Goal: Information Seeking & Learning: Learn about a topic

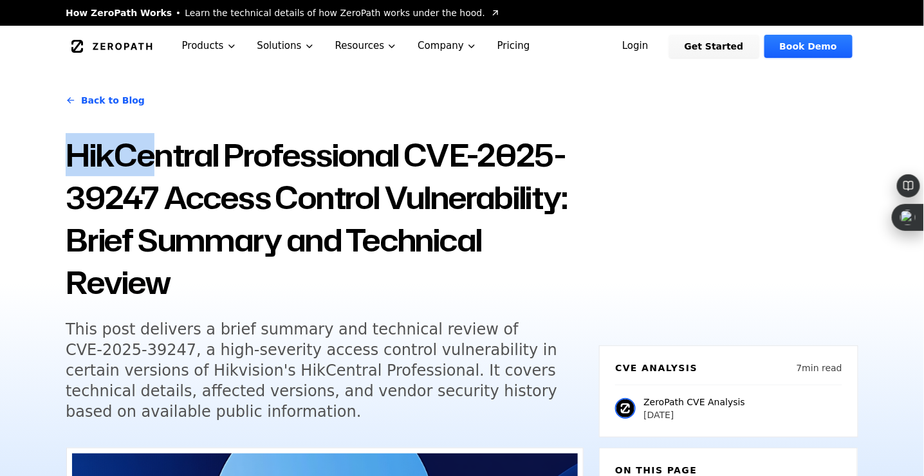
drag, startPoint x: 69, startPoint y: 155, endPoint x: 157, endPoint y: 160, distance: 88.4
click at [157, 160] on h1 "HikCentral Professional CVE-2025-39247 Access Control Vulnerability: Brief Summ…" at bounding box center [325, 219] width 518 height 170
click at [218, 113] on div "Back to Blog" at bounding box center [325, 100] width 518 height 36
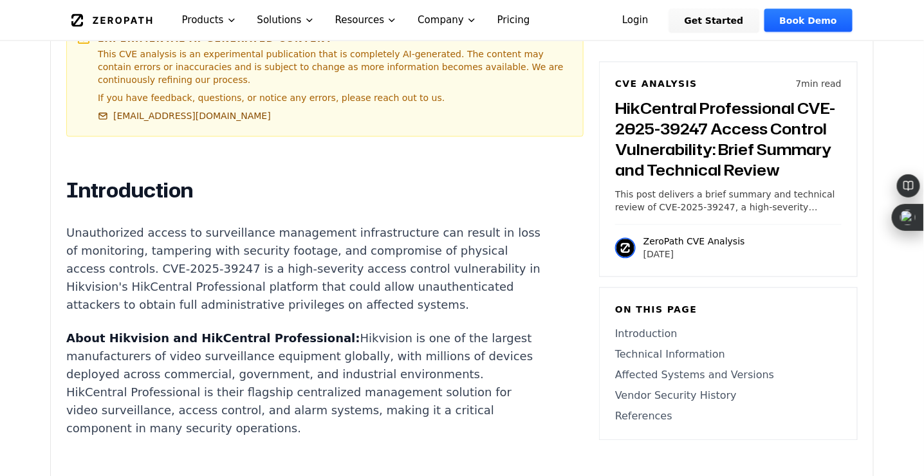
scroll to position [837, 0]
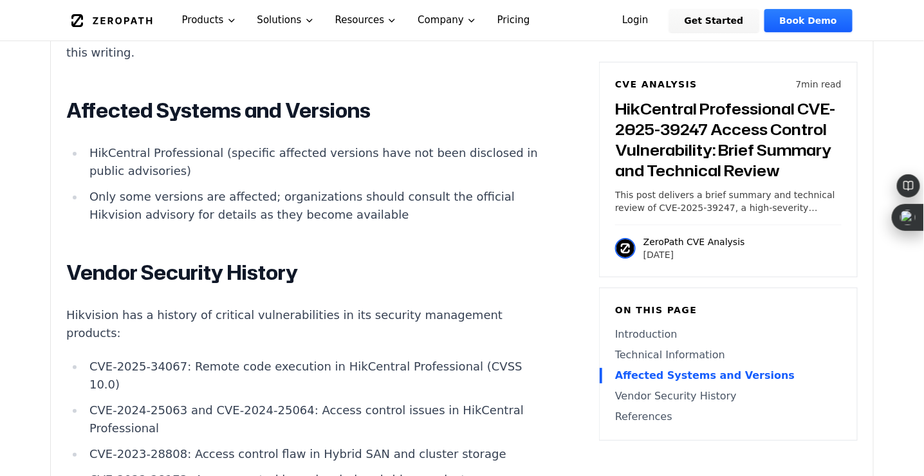
scroll to position [1481, 0]
